Goal: Information Seeking & Learning: Learn about a topic

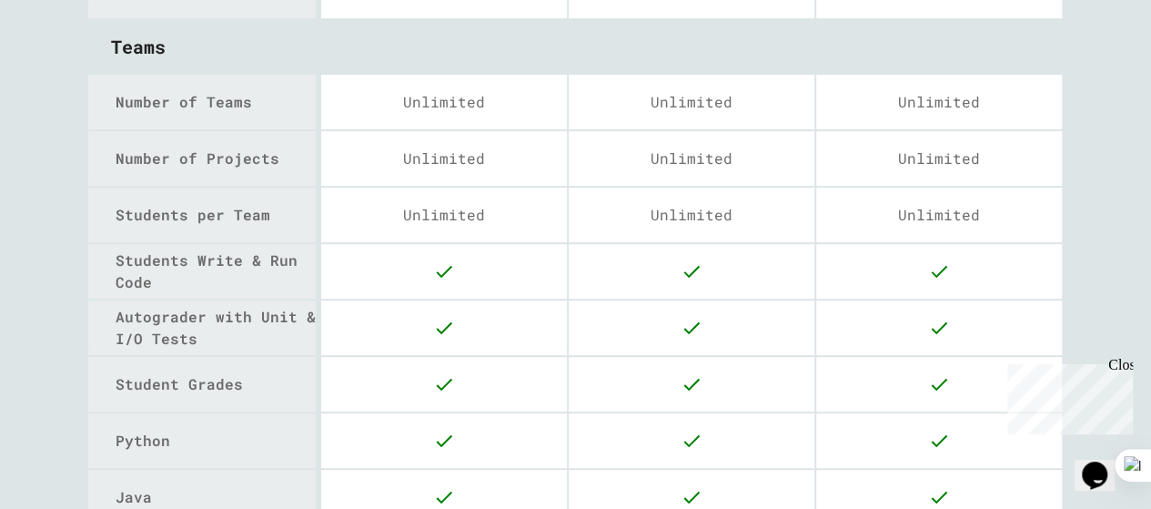
scroll to position [122, 0]
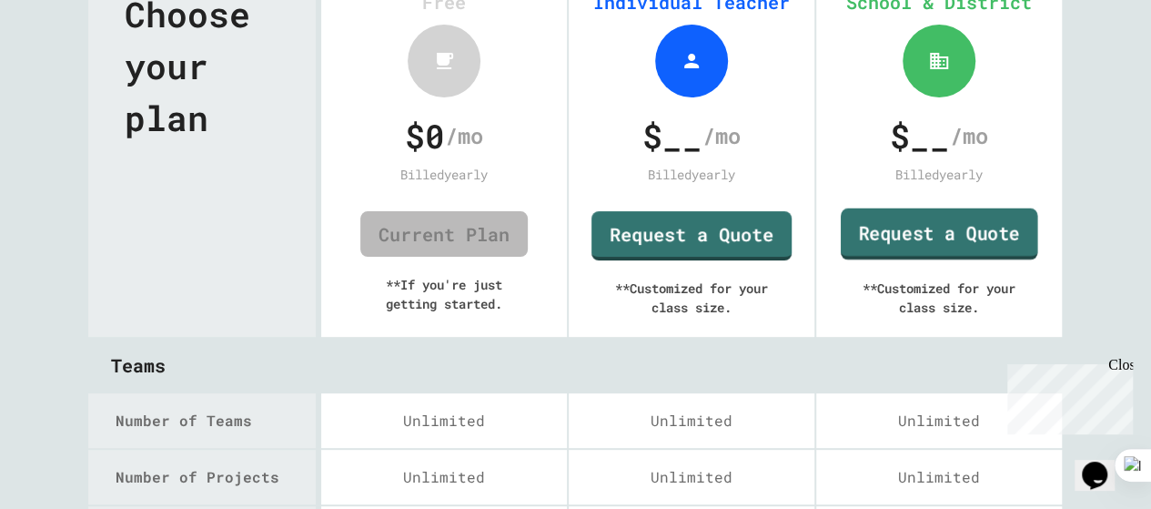
click at [920, 234] on link "Request a Quote" at bounding box center [939, 234] width 197 height 52
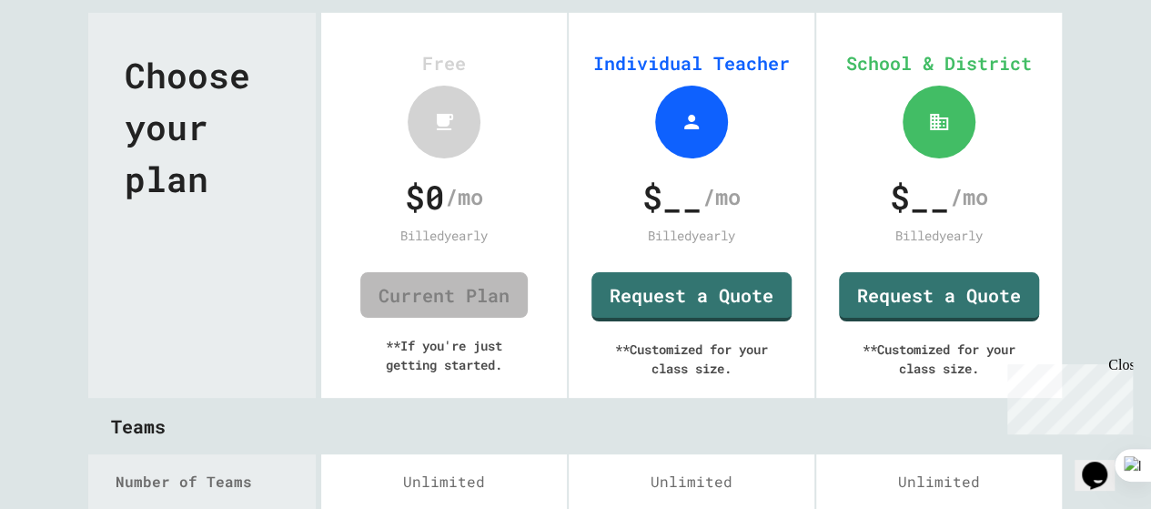
scroll to position [0, 0]
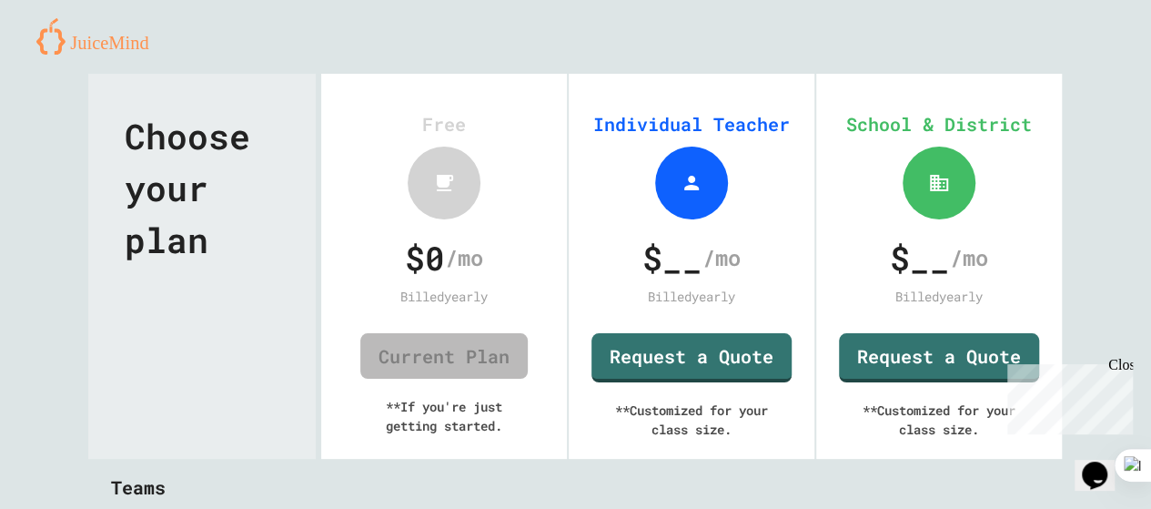
click at [116, 41] on img at bounding box center [99, 36] width 126 height 36
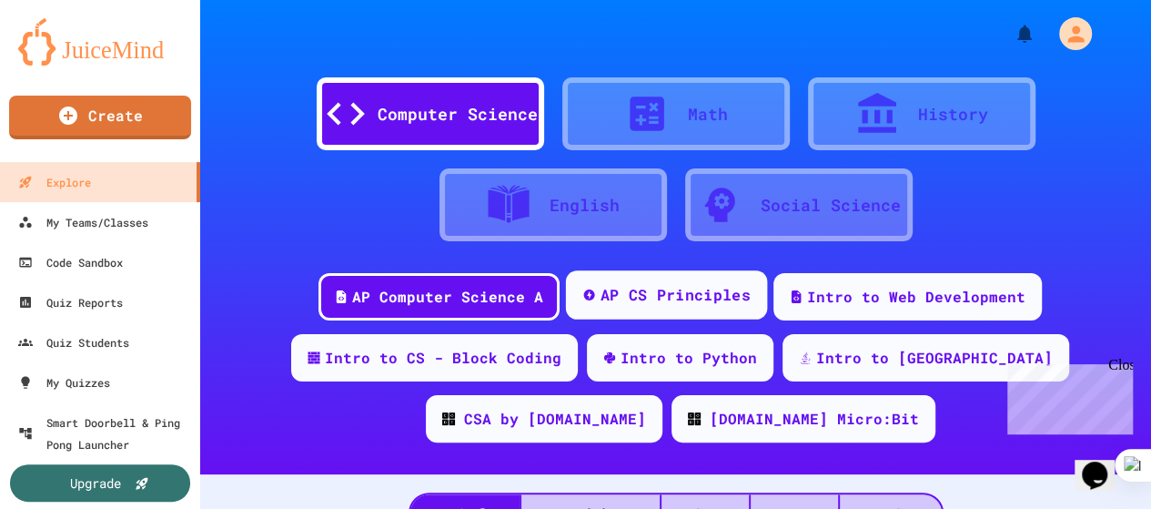
click at [656, 304] on div "AP CS Principles" at bounding box center [676, 295] width 150 height 23
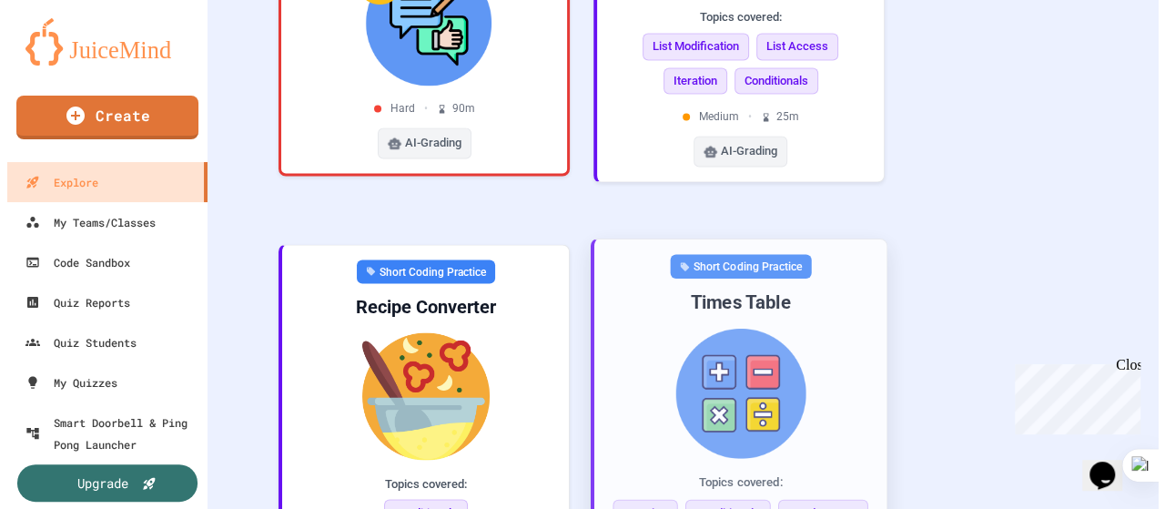
scroll to position [1092, 0]
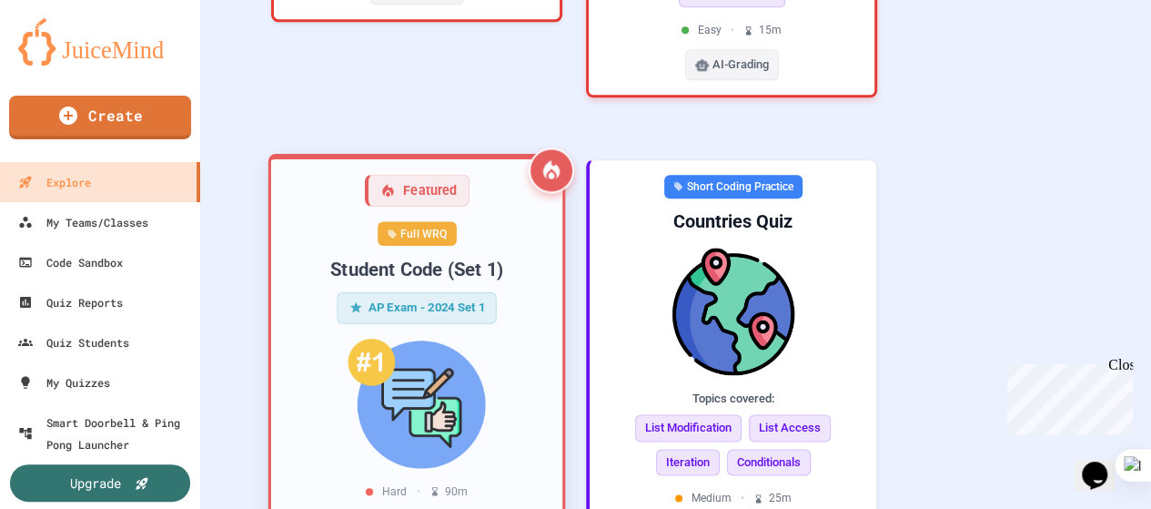
click at [448, 291] on div "AP Exam - 2024 Set 1" at bounding box center [417, 306] width 160 height 31
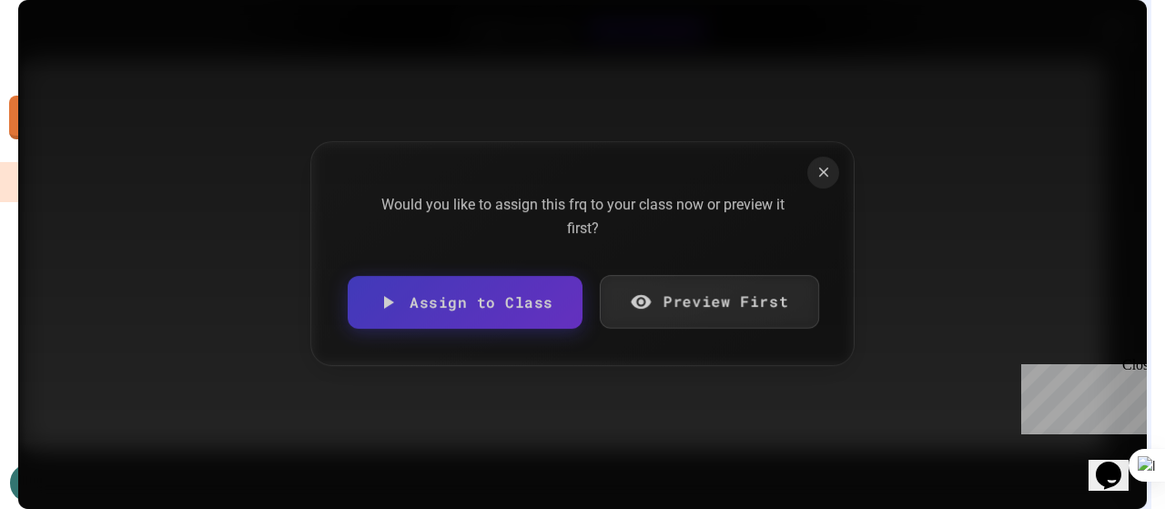
click at [657, 300] on link "Preview First" at bounding box center [708, 302] width 219 height 54
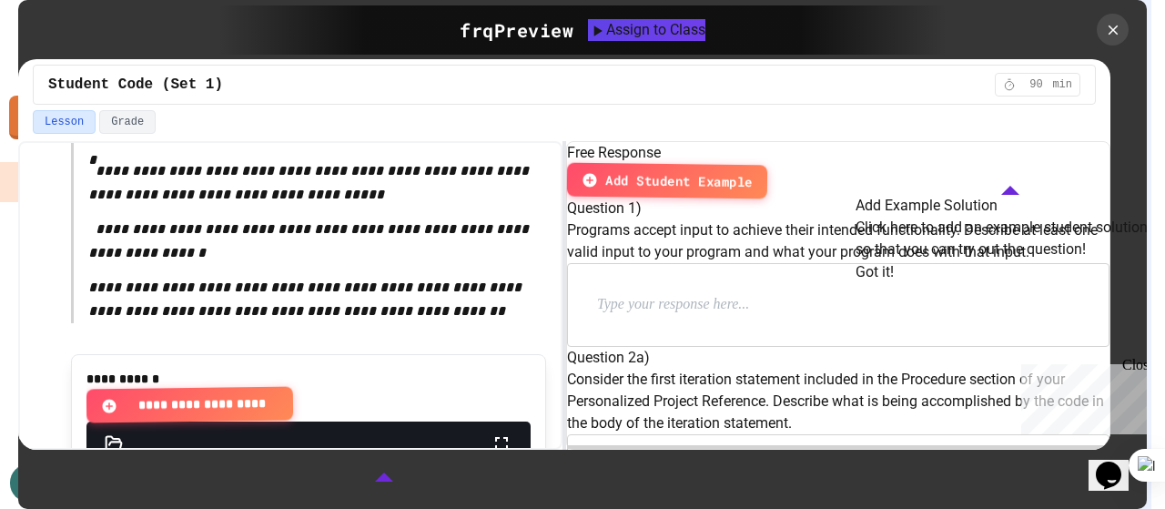
scroll to position [2002, 0]
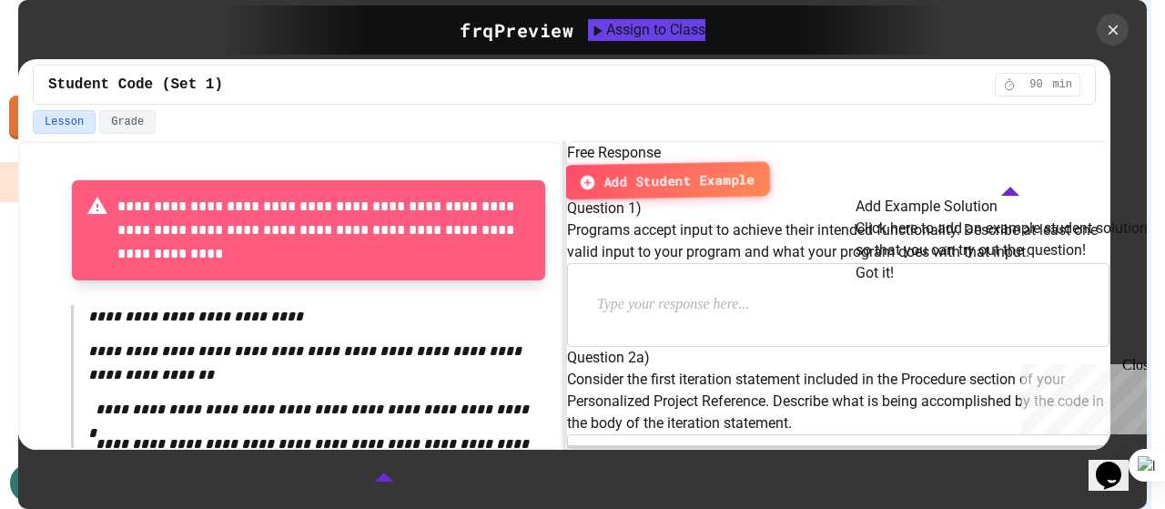
click at [754, 170] on span "Add Student Example" at bounding box center [678, 180] width 151 height 22
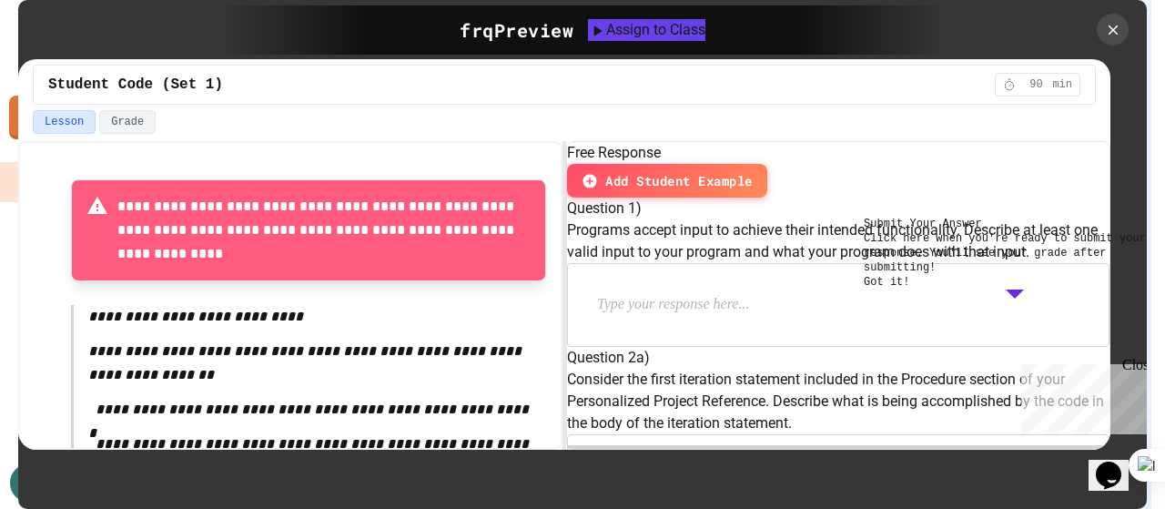
click at [909, 289] on button "Got it!" at bounding box center [885, 282] width 45 height 15
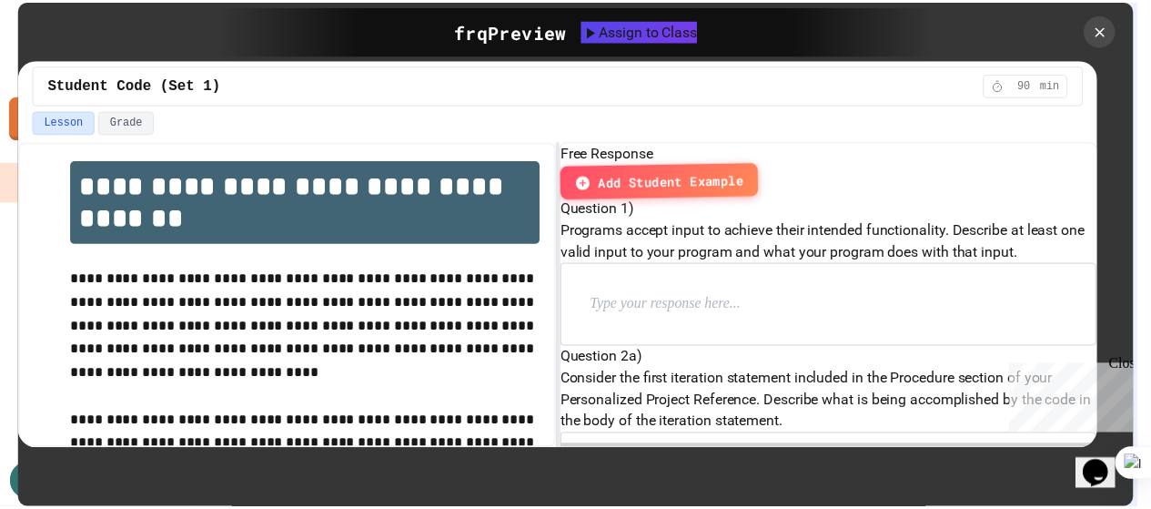
scroll to position [0, 0]
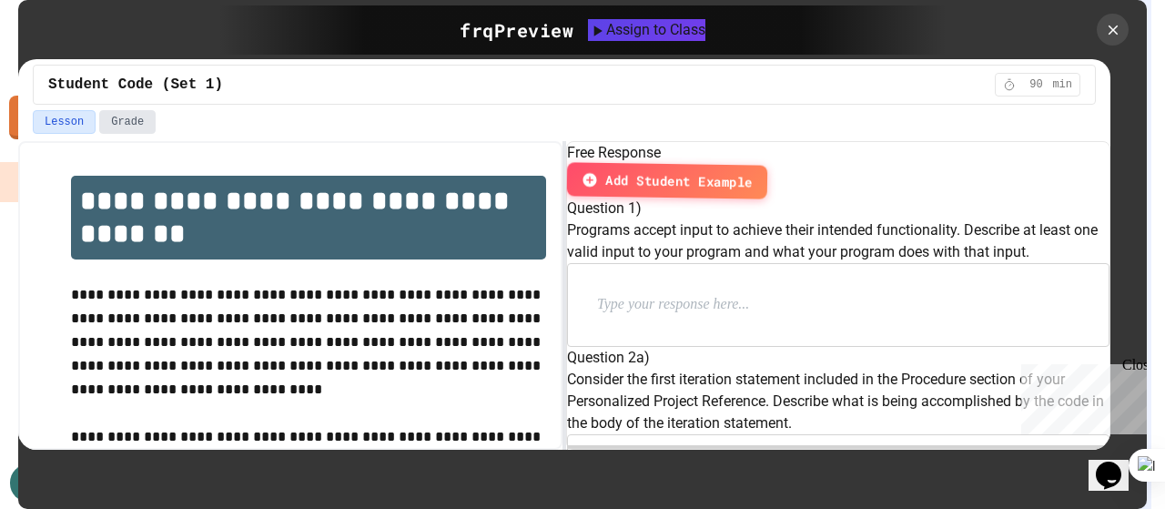
click at [131, 118] on button "Grade" at bounding box center [127, 122] width 56 height 24
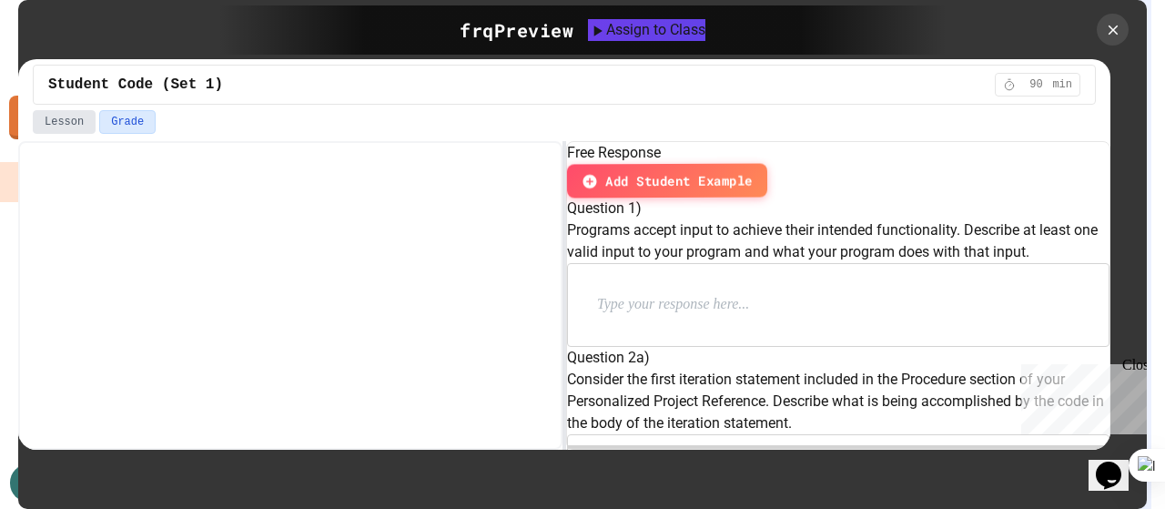
click at [69, 119] on button "Lesson" at bounding box center [64, 122] width 63 height 24
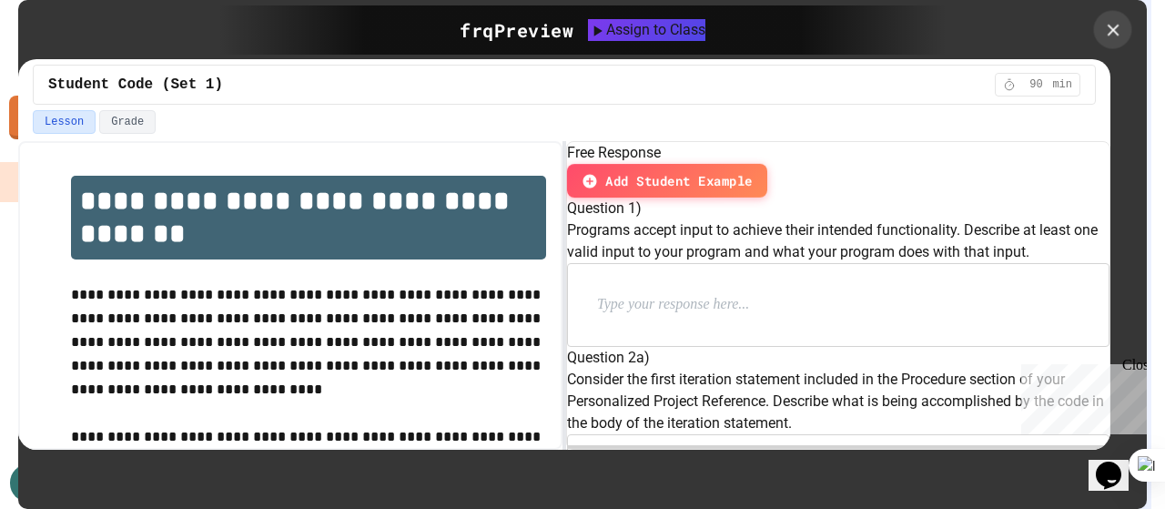
click at [1115, 25] on icon at bounding box center [1113, 30] width 20 height 20
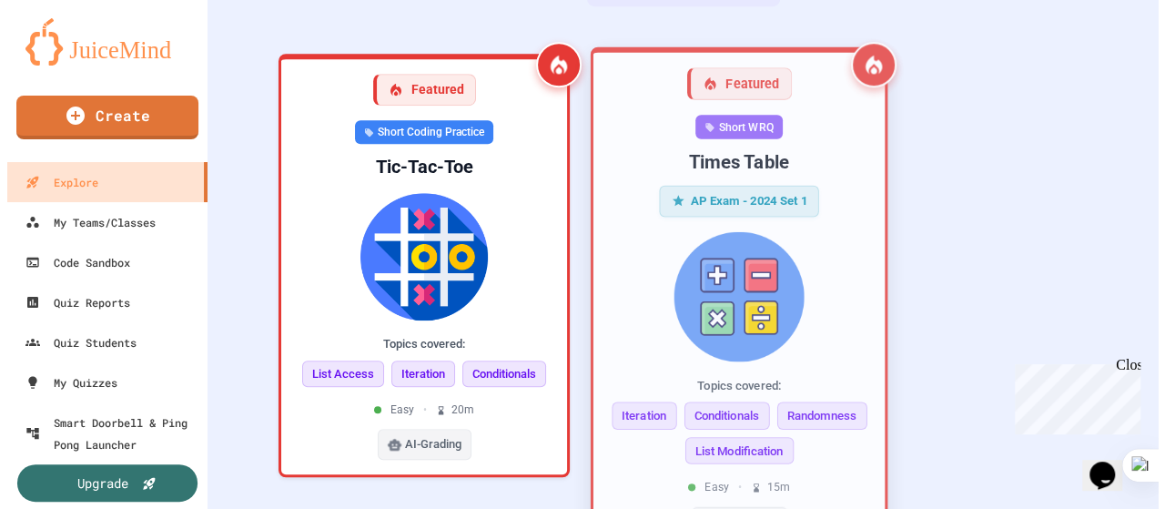
scroll to position [546, 0]
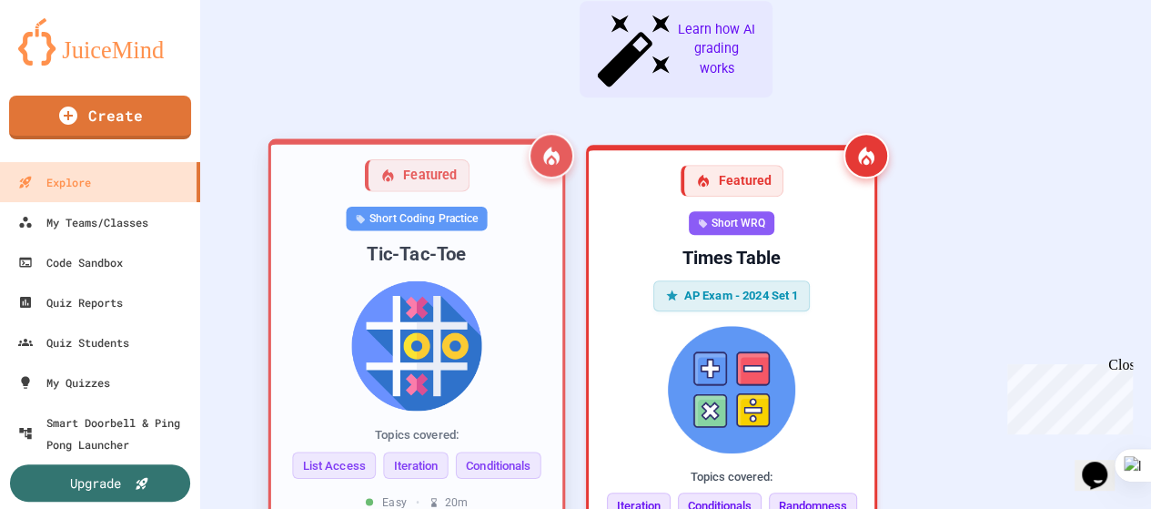
click at [444, 207] on div "Short Coding Practice" at bounding box center [416, 219] width 141 height 25
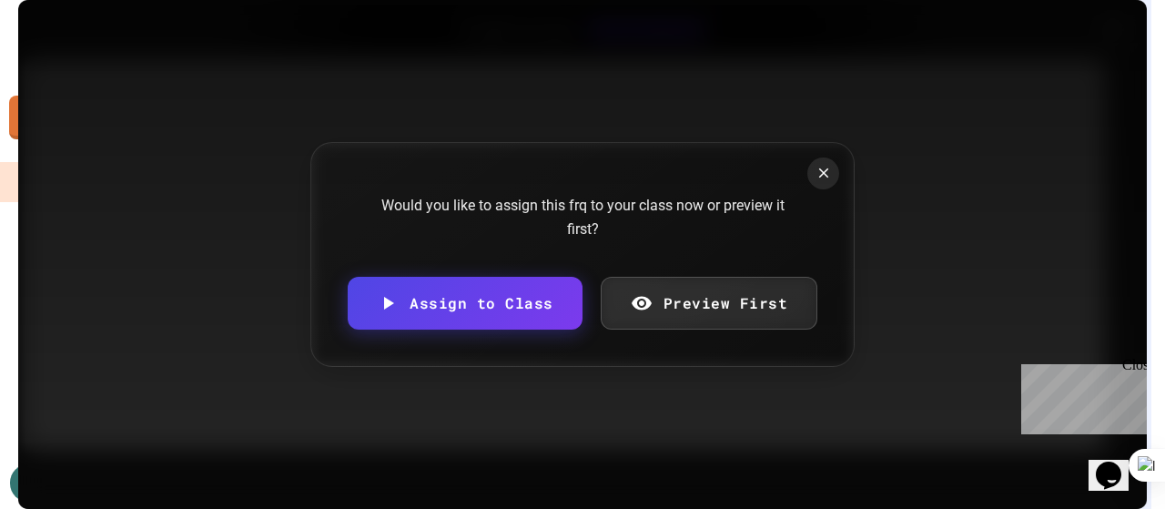
click at [712, 299] on link "Preview First" at bounding box center [709, 303] width 217 height 53
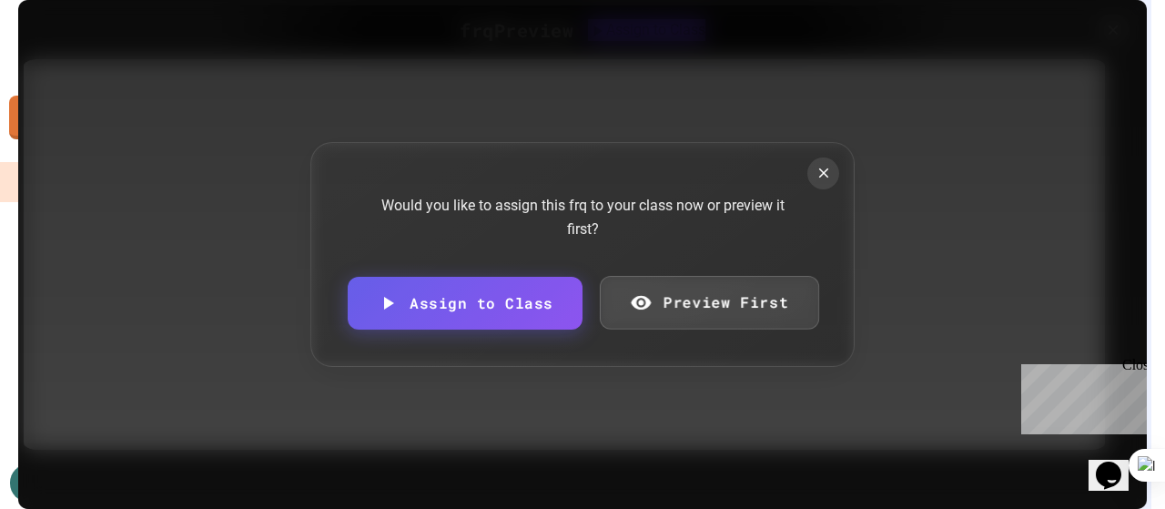
click at [706, 306] on link "Preview First" at bounding box center [708, 303] width 219 height 54
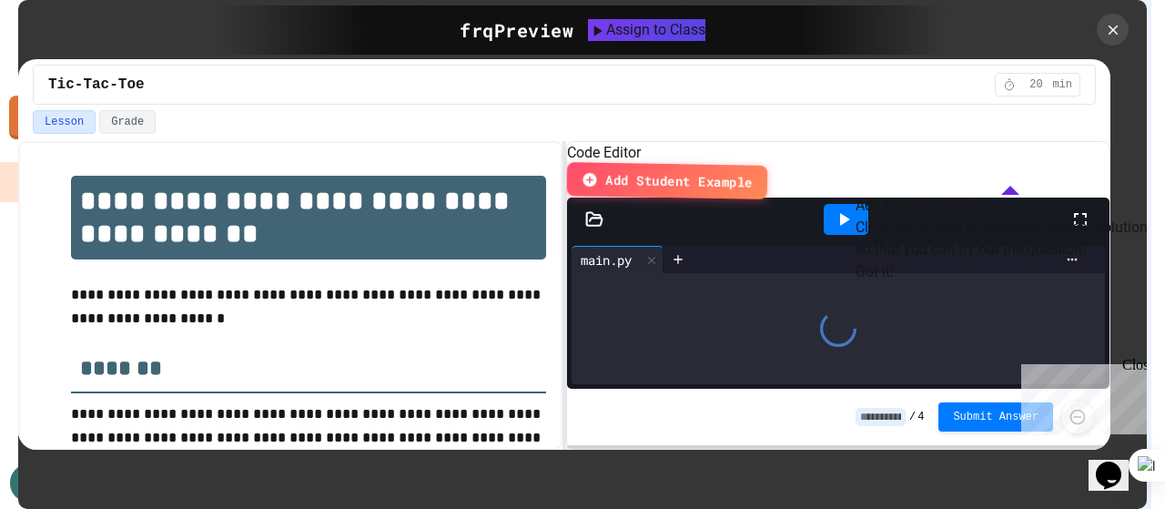
click at [893, 283] on button "Got it!" at bounding box center [874, 272] width 38 height 22
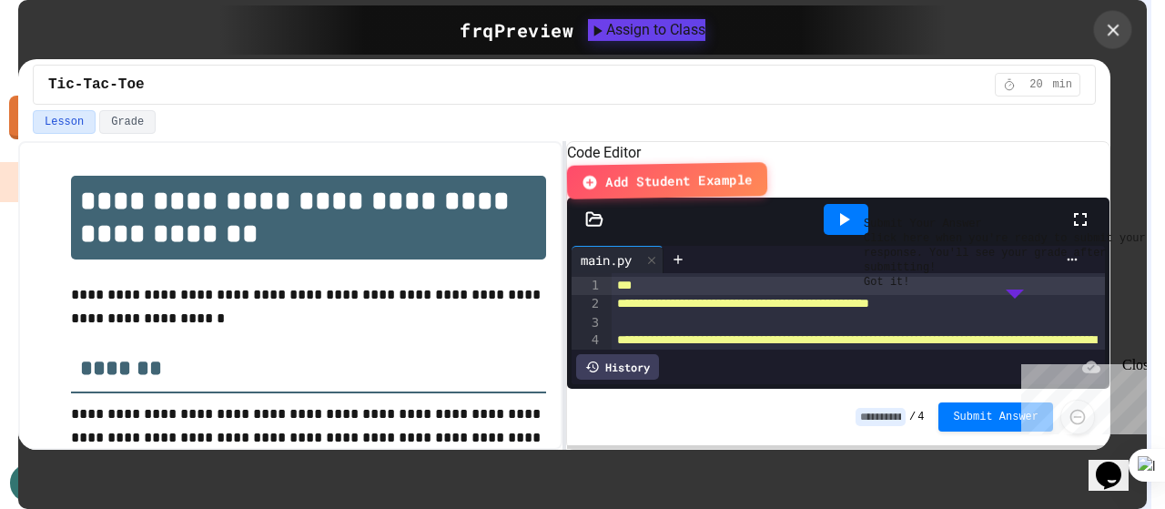
click at [1120, 28] on icon at bounding box center [1113, 30] width 20 height 20
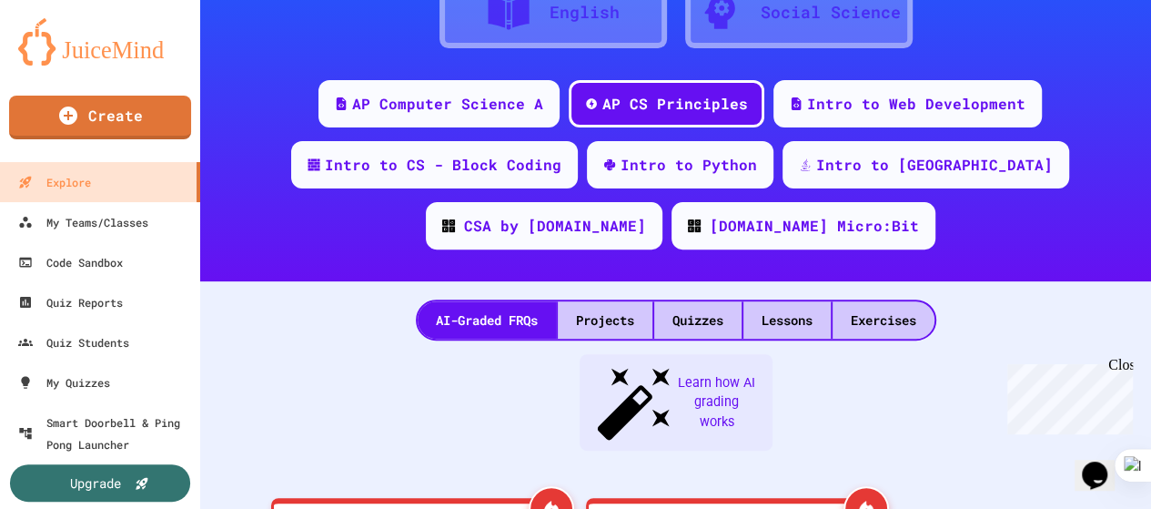
scroll to position [455, 0]
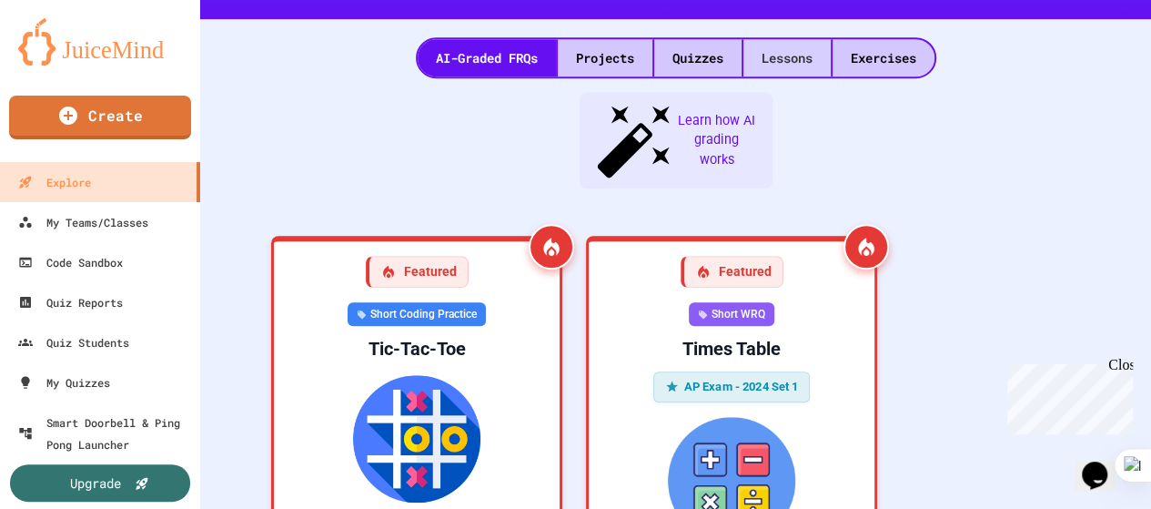
click at [781, 57] on div "Lessons" at bounding box center [786, 57] width 87 height 37
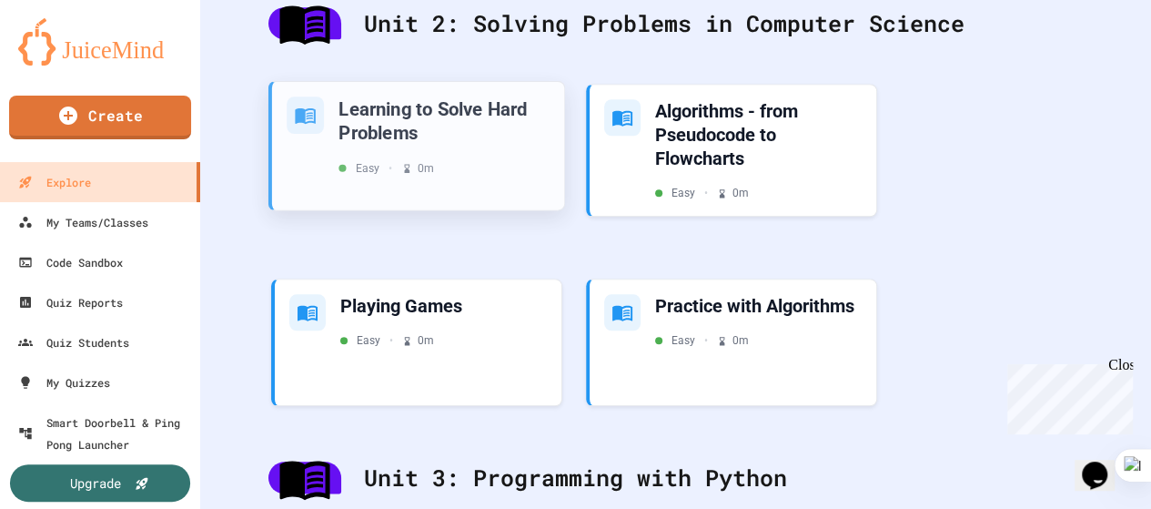
scroll to position [910, 0]
